Goal: Transaction & Acquisition: Obtain resource

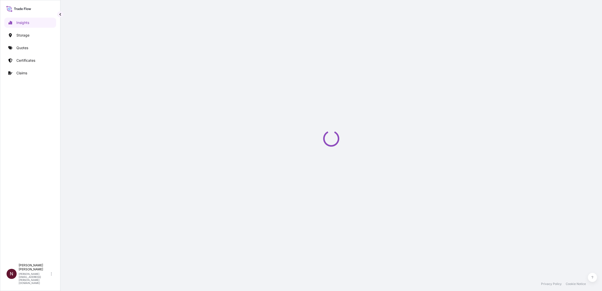
select select "2025"
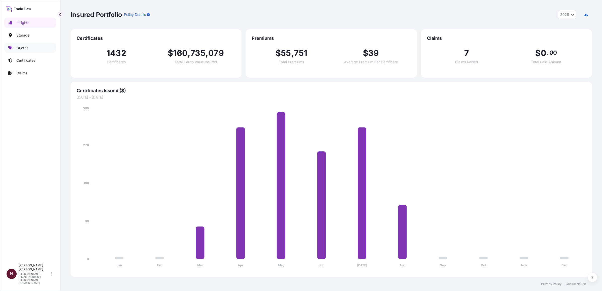
click at [33, 50] on link "Quotes" at bounding box center [30, 48] width 52 height 10
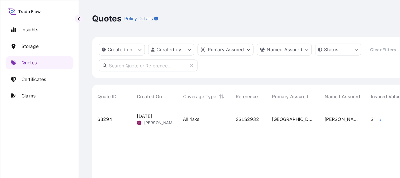
scroll to position [79, 315]
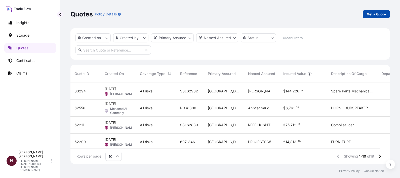
click at [370, 14] on p "Get a Quote" at bounding box center [376, 14] width 19 height 5
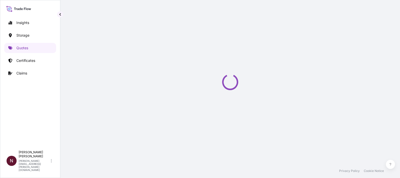
select select "Water"
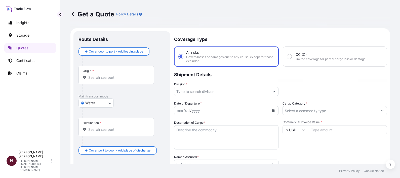
click at [103, 82] on div "Origin *" at bounding box center [117, 74] width 76 height 19
click at [103, 80] on input "Origin *" at bounding box center [117, 77] width 59 height 5
click at [90, 79] on input "Origin * Please select an origin" at bounding box center [117, 77] width 59 height 5
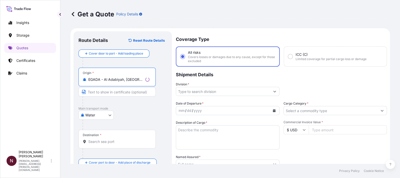
type input "EGADA - Al Adabiyah, [GEOGRAPHIC_DATA]"
click at [96, 145] on div "Destination *" at bounding box center [117, 138] width 77 height 19
click at [96, 144] on input "Destination *" at bounding box center [118, 141] width 61 height 5
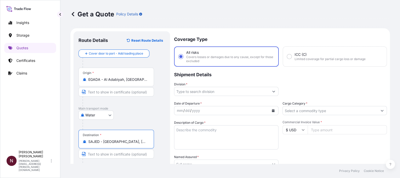
type input "SAJED - [GEOGRAPHIC_DATA], [GEOGRAPHIC_DATA]"
click at [196, 93] on input "Division *" at bounding box center [222, 91] width 95 height 9
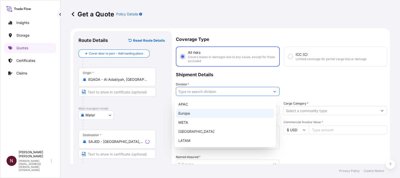
click at [186, 119] on div "META" at bounding box center [226, 122] width 98 height 9
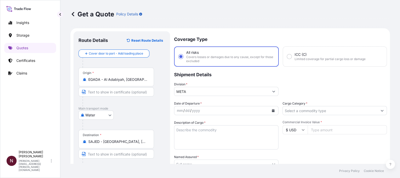
type input "Europe"
click at [272, 110] on icon "Calendar" at bounding box center [273, 110] width 3 height 3
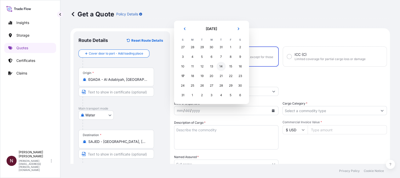
click at [222, 67] on div "14" at bounding box center [221, 66] width 9 height 9
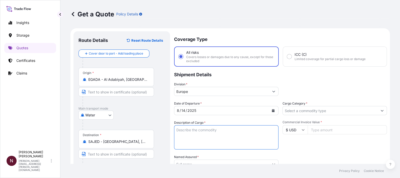
click at [180, 135] on textarea "Description of Cargo *" at bounding box center [226, 137] width 105 height 24
click at [187, 143] on textarea "Description of Cargo *" at bounding box center [226, 137] width 105 height 24
type textarea "263 units of Wooden Doors Including Frames and Architraves"
click at [297, 110] on input "Cargo Category *" at bounding box center [330, 110] width 95 height 9
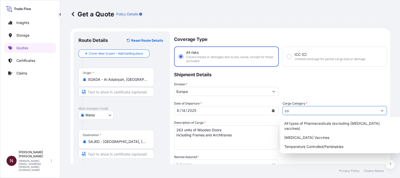
type input "c"
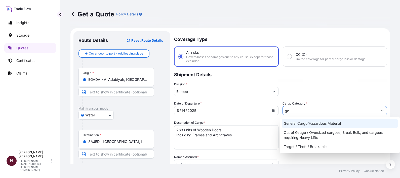
click at [303, 120] on div "General Cargo/Hazardous Material" at bounding box center [340, 123] width 116 height 9
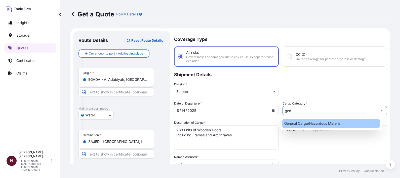
click at [301, 124] on div "General Cargo/Hazardous Material" at bounding box center [332, 123] width 98 height 9
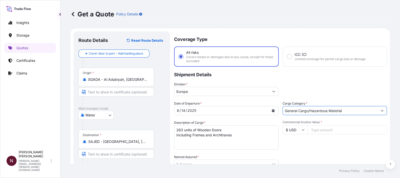
type input "General Cargo/Hazardous Material"
click at [313, 131] on input "Commercial Invoice Value *" at bounding box center [347, 129] width 79 height 9
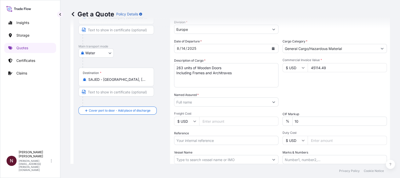
scroll to position [63, 0]
type input "45114.49"
click at [204, 105] on div "Date of Departure * [DATE] Cargo Category * General Cargo/Hazardous Material De…" at bounding box center [280, 100] width 213 height 125
click at [200, 100] on input "Named Assured *" at bounding box center [222, 100] width 95 height 9
paste input "AL [PERSON_NAME] INDUSTRIES"
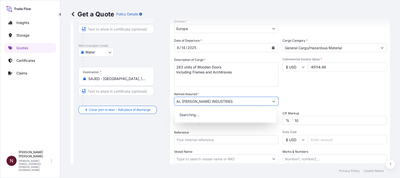
type input "AL [PERSON_NAME] INDUSTRIES"
click at [325, 97] on div "Packing Category Type to search a container mode Please select a primary mode o…" at bounding box center [335, 98] width 105 height 14
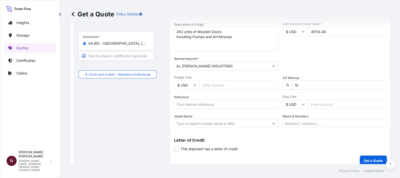
scroll to position [102, 0]
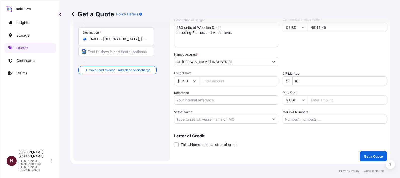
click at [207, 81] on input "Freight Cost" at bounding box center [238, 80] width 79 height 9
click at [198, 100] on input "Reference" at bounding box center [226, 99] width 105 height 9
paste input "KSAQ28197"
type input "KSAQ28197"
click at [363, 151] on button "Get a Quote" at bounding box center [373, 156] width 27 height 10
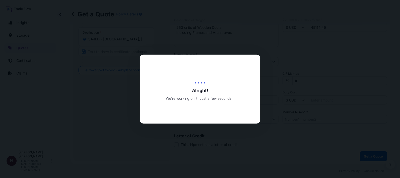
select select "Water"
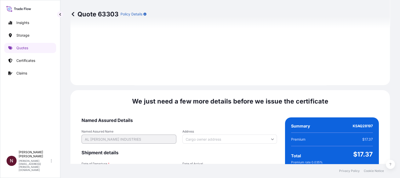
scroll to position [779, 0]
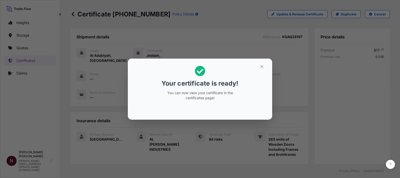
click at [259, 63] on button "button" at bounding box center [262, 66] width 13 height 8
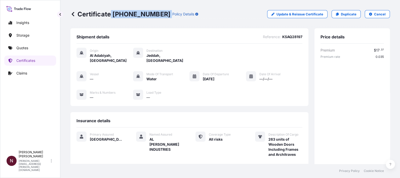
drag, startPoint x: 112, startPoint y: 14, endPoint x: 156, endPoint y: 14, distance: 44.1
click at [156, 14] on div "Certificate [PHONE_NUMBER] Policy Details" at bounding box center [135, 14] width 128 height 8
copy p "[PHONE_NUMBER]"
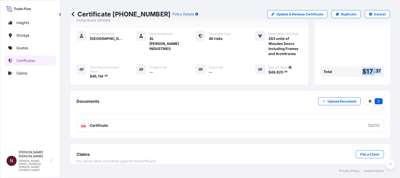
drag, startPoint x: 358, startPoint y: 67, endPoint x: 376, endPoint y: 65, distance: 18.8
click at [376, 66] on div "Total $ 17 . 37" at bounding box center [352, 71] width 63 height 10
copy span "$ 17 . 37"
click at [99, 123] on link "PDF Certificate [DATE]" at bounding box center [231, 125] width 308 height 13
